Goal: Entertainment & Leisure: Consume media (video, audio)

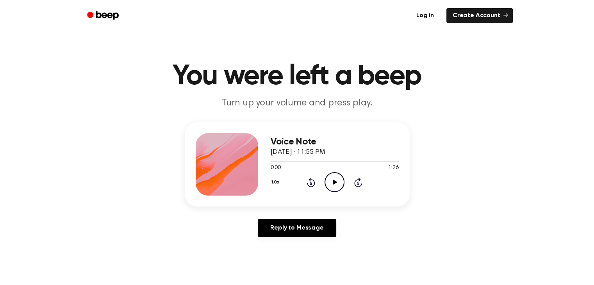
click at [336, 179] on icon "Play Audio" at bounding box center [335, 182] width 20 height 20
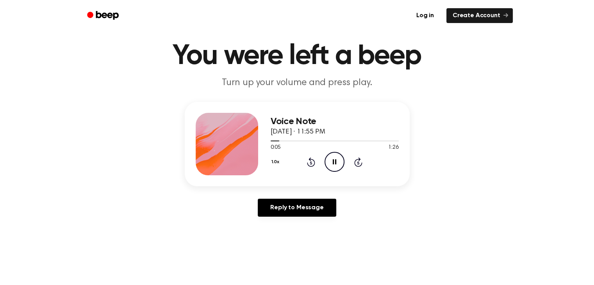
scroll to position [39, 0]
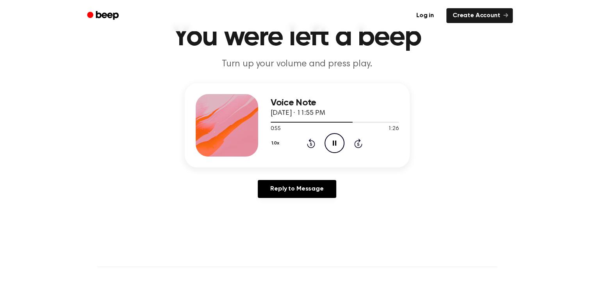
click at [334, 144] on icon "Pause Audio" at bounding box center [335, 143] width 20 height 20
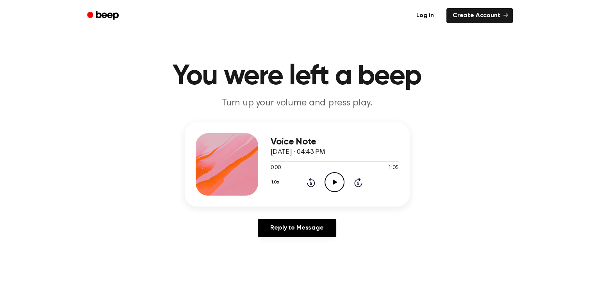
click at [334, 185] on icon "Play Audio" at bounding box center [335, 182] width 20 height 20
click at [335, 181] on icon at bounding box center [335, 182] width 4 height 5
